Goal: Find specific page/section: Find specific page/section

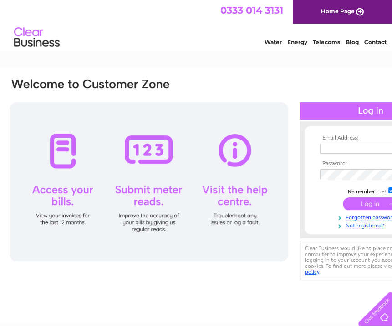
type input "luke@glee.co.uk"
click at [374, 199] on input "submit" at bounding box center [370, 203] width 56 height 13
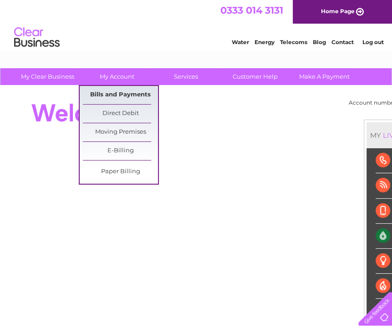
click at [126, 91] on link "Bills and Payments" at bounding box center [120, 95] width 75 height 18
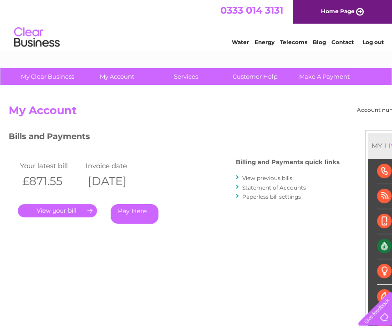
click at [68, 211] on link "." at bounding box center [57, 210] width 79 height 13
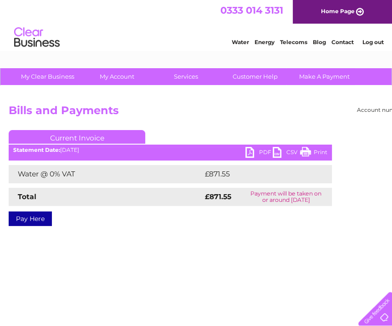
click at [248, 156] on link "PDF" at bounding box center [258, 153] width 27 height 13
